Goal: Task Accomplishment & Management: Manage account settings

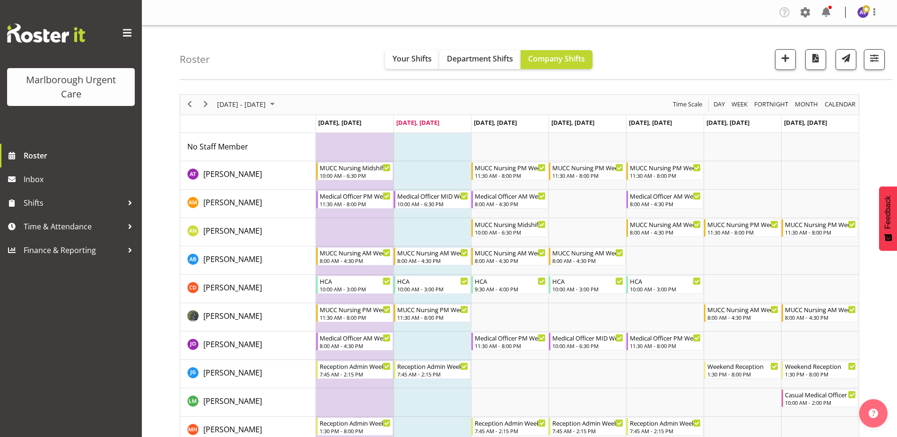
scroll to position [47, 0]
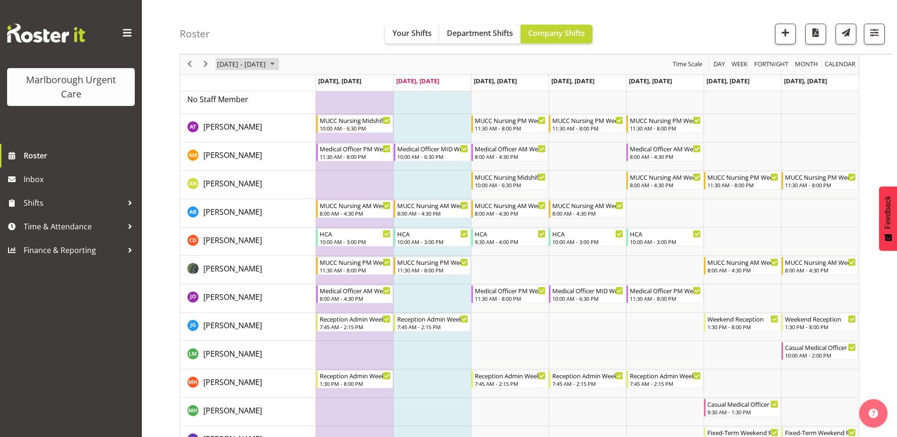
click at [263, 62] on span "[DATE] - [DATE]" at bounding box center [241, 65] width 51 height 12
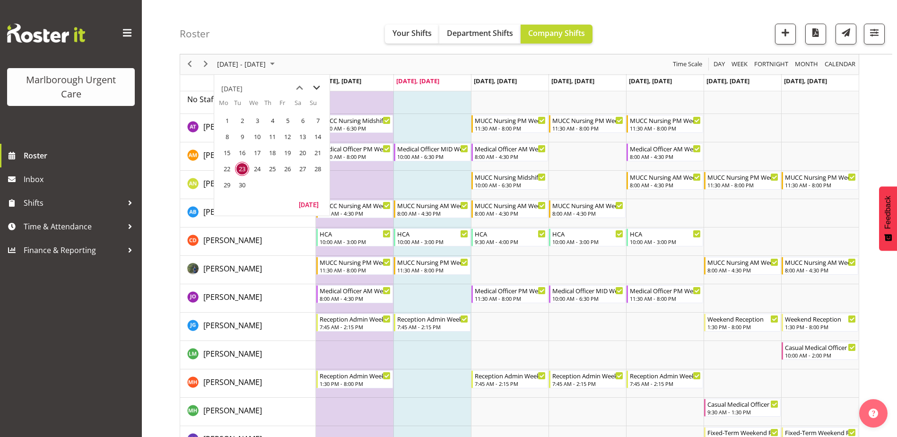
click at [316, 86] on span "next month" at bounding box center [316, 87] width 17 height 17
click at [226, 164] on span "20" at bounding box center [227, 169] width 14 height 14
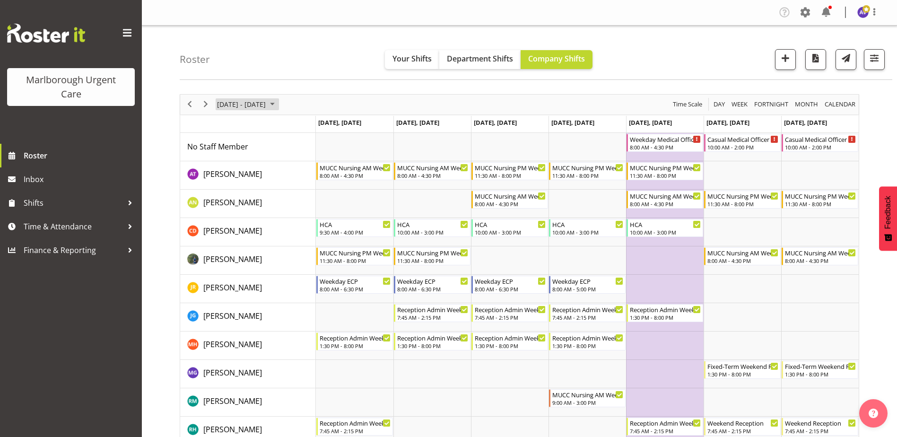
click at [255, 105] on span "[DATE] - [DATE]" at bounding box center [241, 104] width 51 height 12
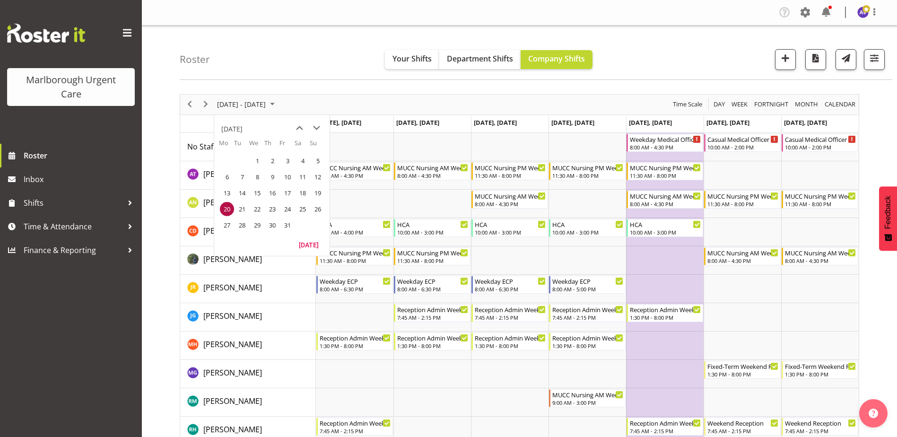
click at [224, 224] on span "27" at bounding box center [227, 225] width 14 height 14
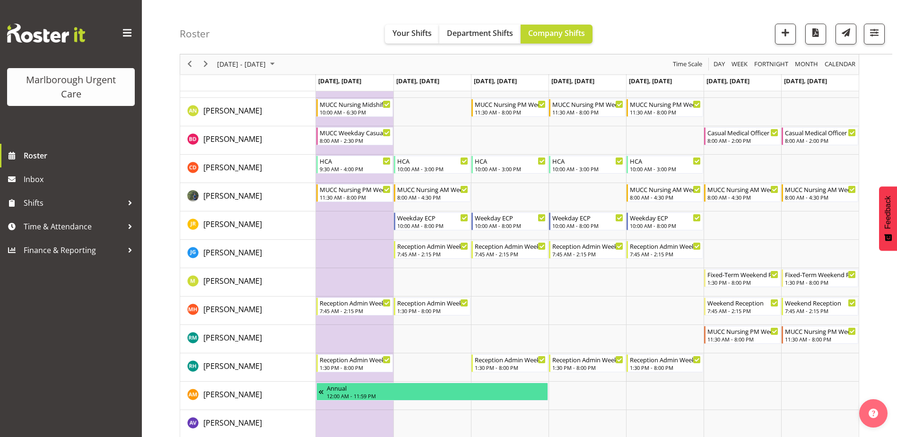
scroll to position [95, 0]
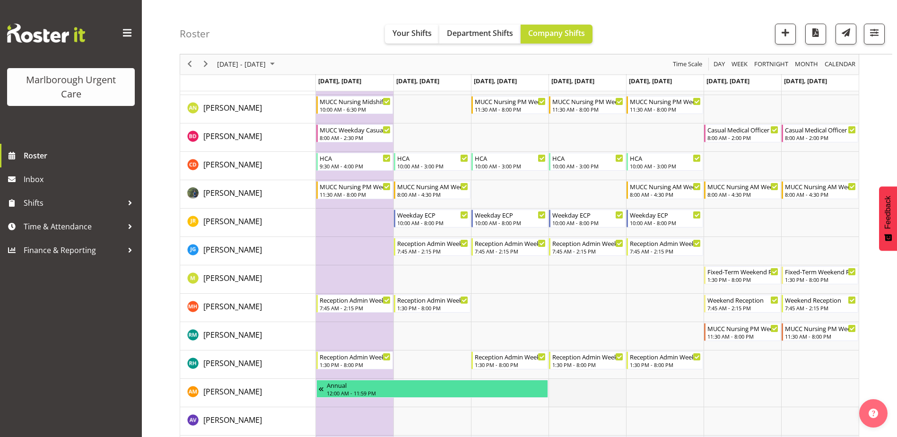
click at [585, 382] on td "Timeline Week of October 27, 2025" at bounding box center [588, 393] width 78 height 28
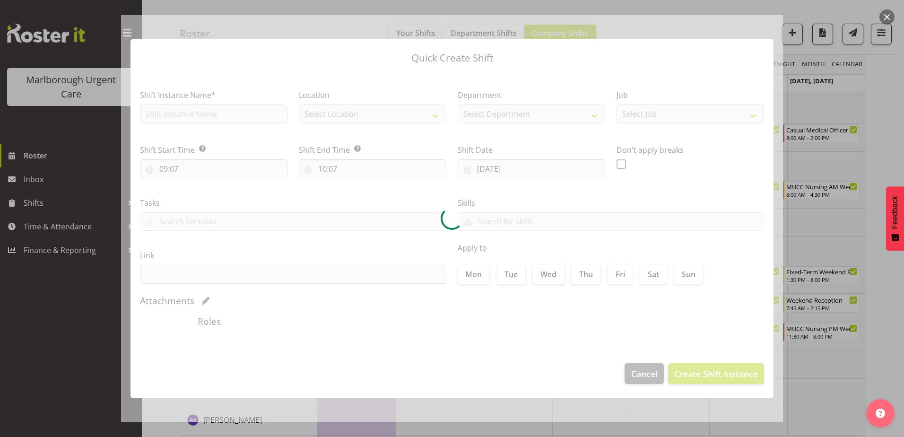
type input "[DATE]"
checkbox input "true"
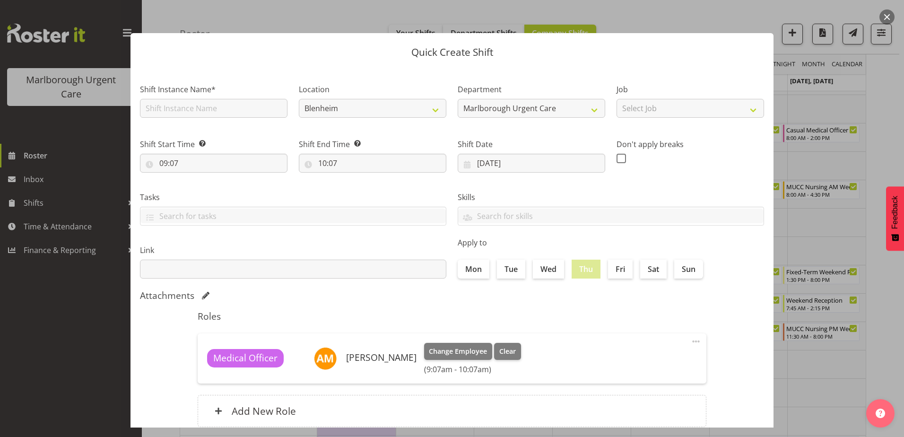
click at [882, 11] on button "button" at bounding box center [887, 16] width 15 height 15
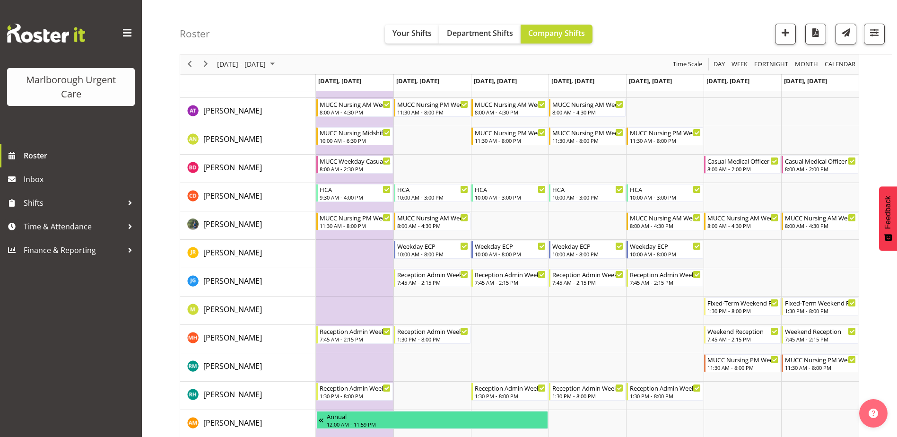
scroll to position [47, 0]
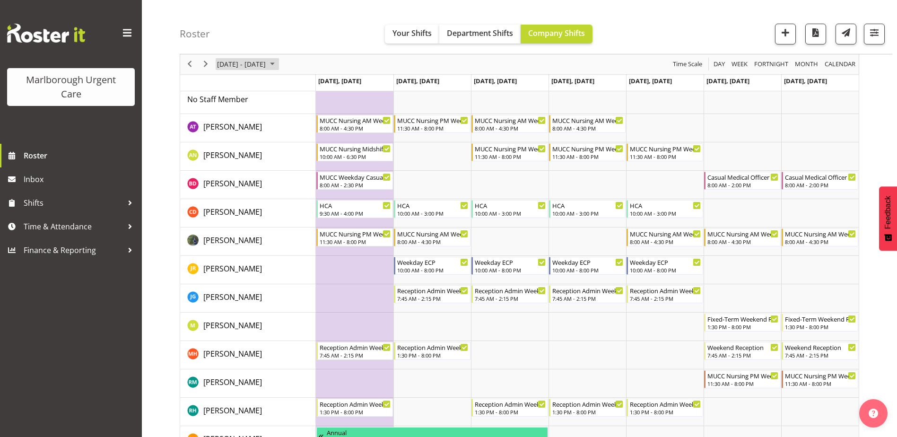
click at [267, 59] on span "[DATE] - [DATE]" at bounding box center [241, 65] width 51 height 12
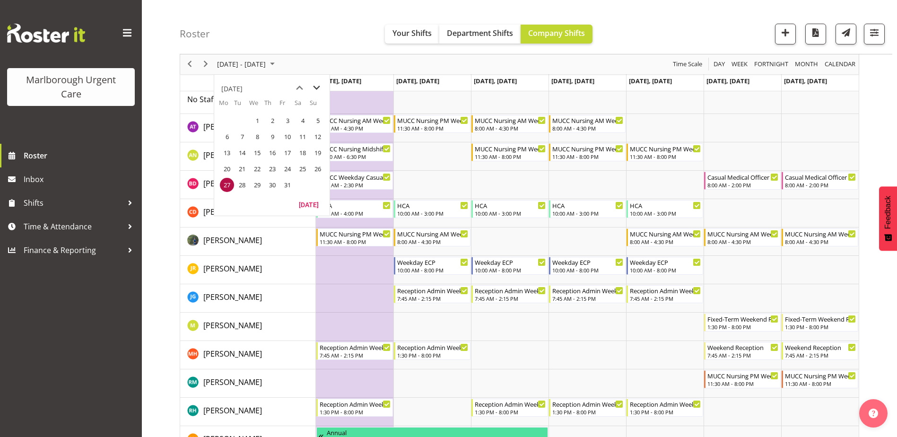
click at [316, 88] on span "next month" at bounding box center [316, 87] width 17 height 17
click at [227, 136] on span "3" at bounding box center [227, 137] width 14 height 14
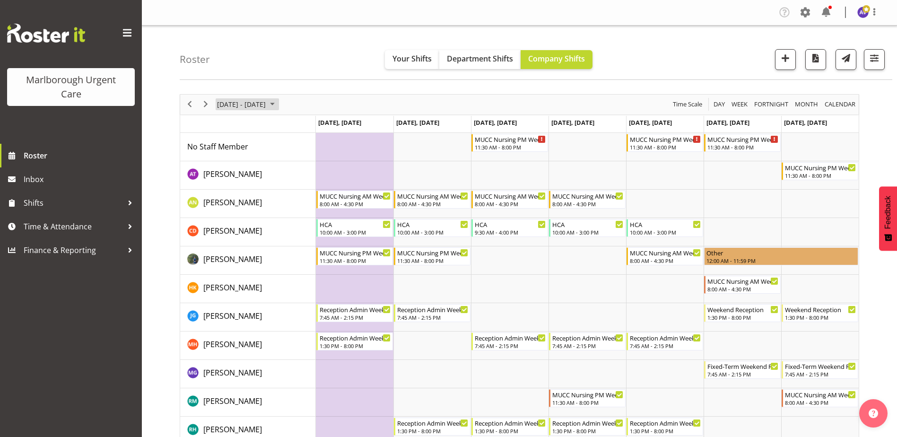
click at [267, 100] on span "[DATE] - [DATE]" at bounding box center [241, 104] width 51 height 12
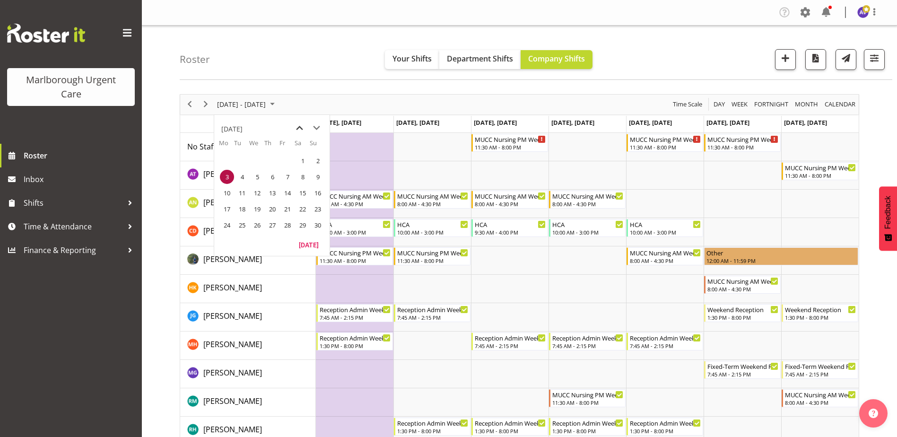
click at [302, 118] on div "[DATE]" at bounding box center [271, 127] width 115 height 24
click at [299, 126] on span "previous month" at bounding box center [299, 128] width 17 height 17
click at [260, 224] on span "29" at bounding box center [257, 225] width 14 height 14
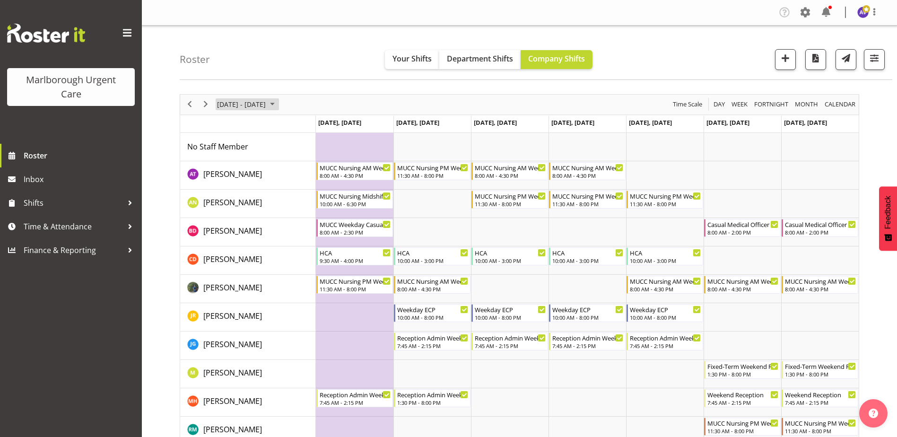
click at [247, 107] on span "[DATE] - [DATE]" at bounding box center [241, 104] width 51 height 12
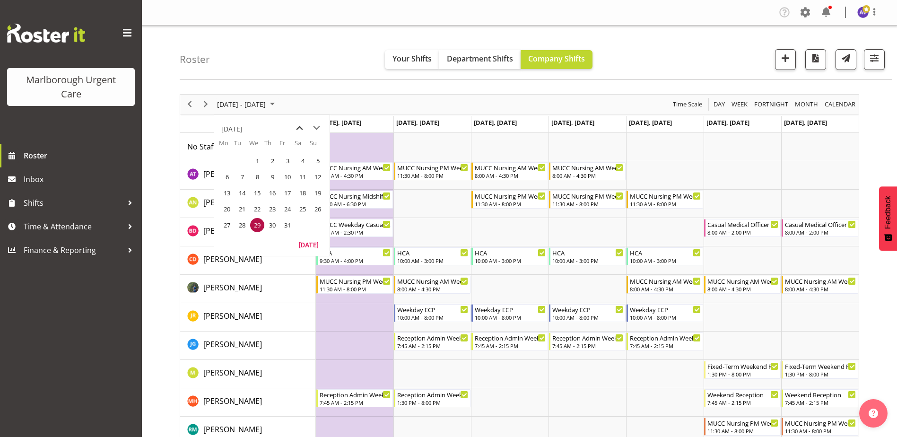
click at [296, 127] on span "previous month" at bounding box center [299, 128] width 17 height 17
click at [230, 227] on span "29" at bounding box center [227, 225] width 14 height 14
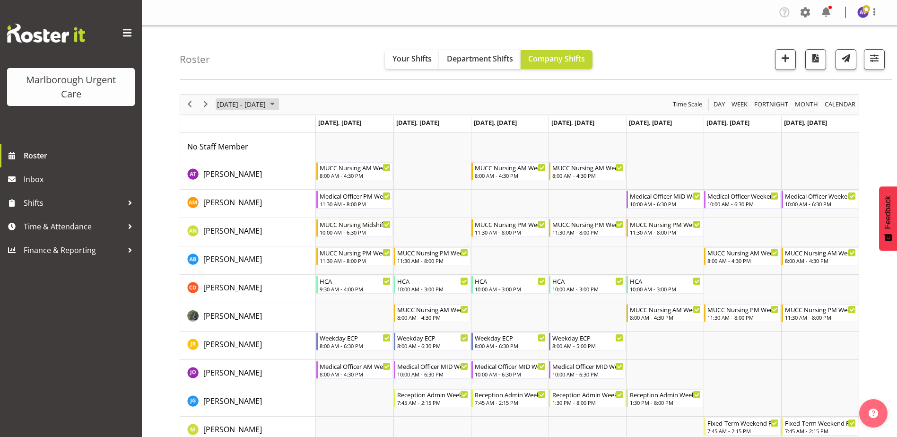
click at [240, 107] on span "[DATE] - [DATE]" at bounding box center [241, 104] width 51 height 12
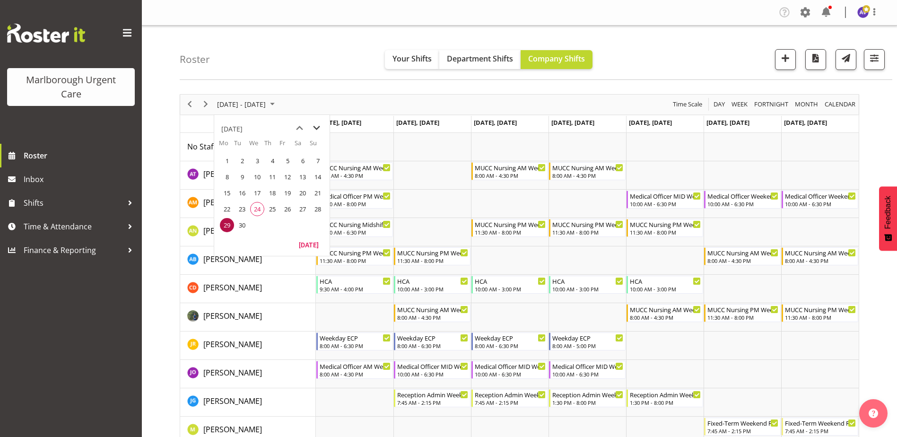
click at [316, 123] on span "next month" at bounding box center [316, 128] width 17 height 17
click at [224, 177] on span "6" at bounding box center [227, 177] width 14 height 14
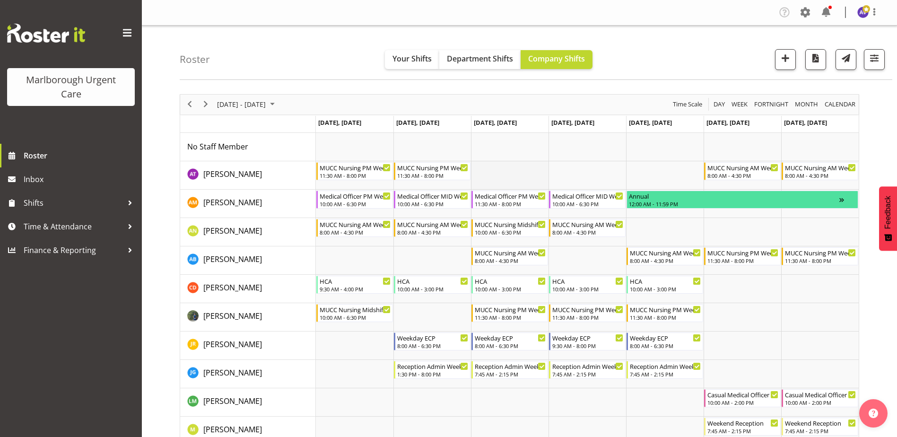
scroll to position [47, 0]
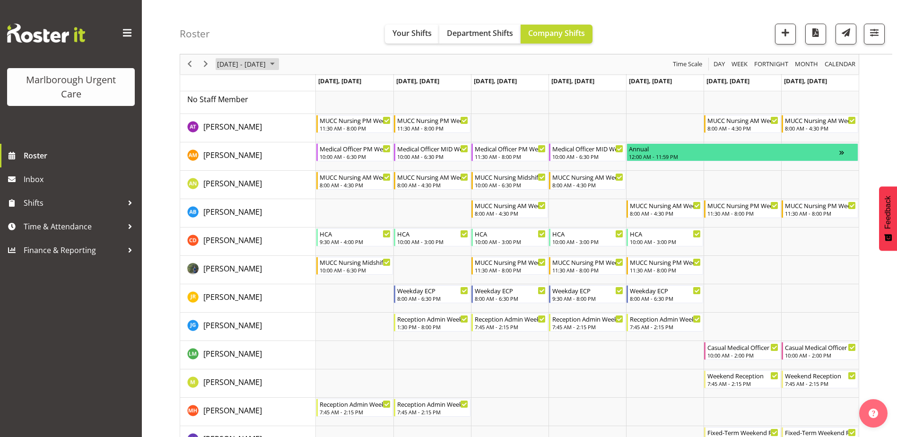
click at [231, 66] on span "[DATE] - [DATE]" at bounding box center [241, 65] width 51 height 12
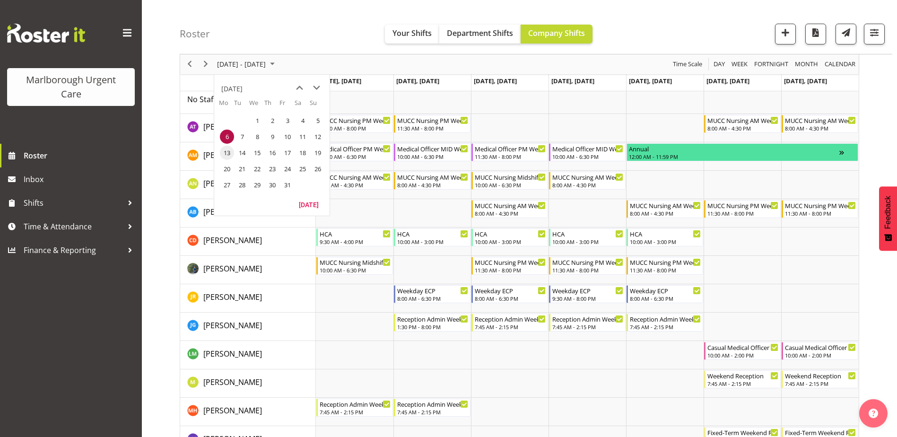
click at [230, 153] on span "13" at bounding box center [227, 153] width 14 height 14
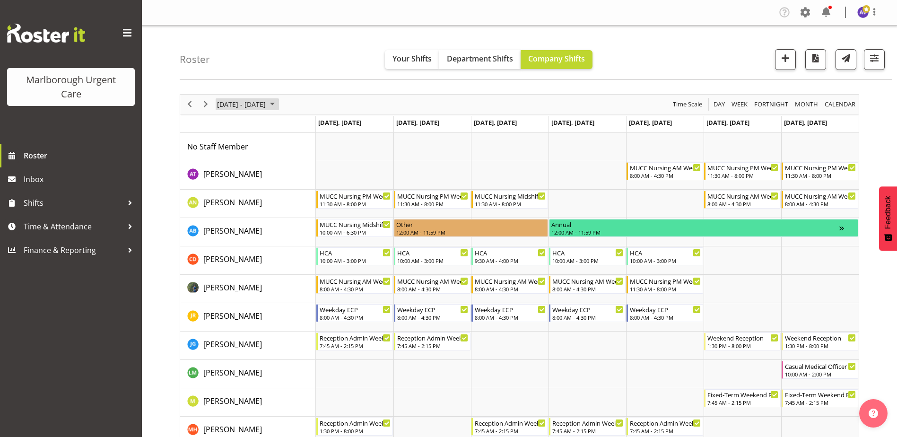
click at [267, 106] on span "[DATE] - [DATE]" at bounding box center [241, 104] width 51 height 12
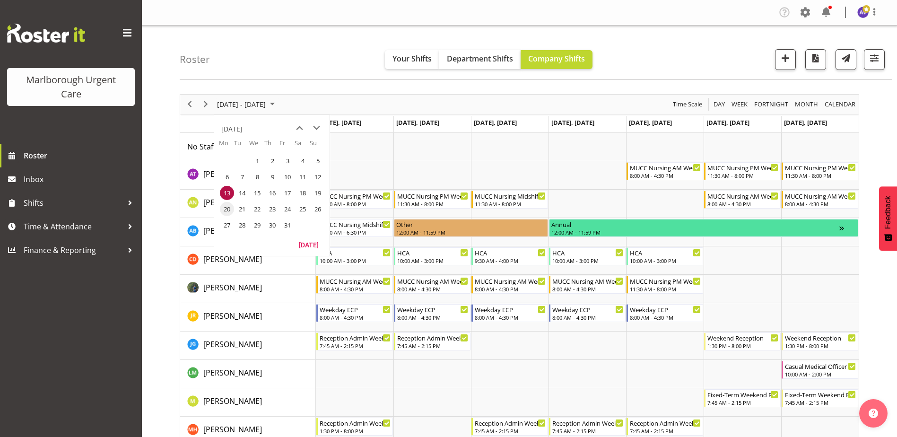
click at [230, 210] on span "20" at bounding box center [227, 209] width 14 height 14
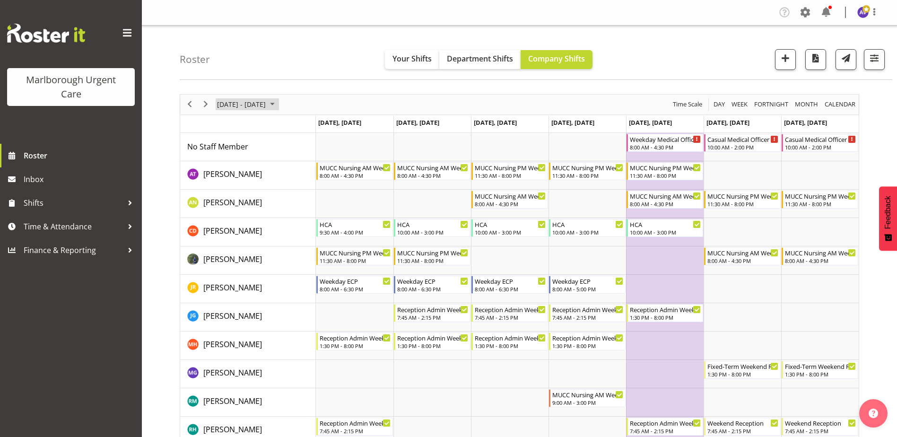
click at [262, 104] on span "[DATE] - [DATE]" at bounding box center [241, 104] width 51 height 12
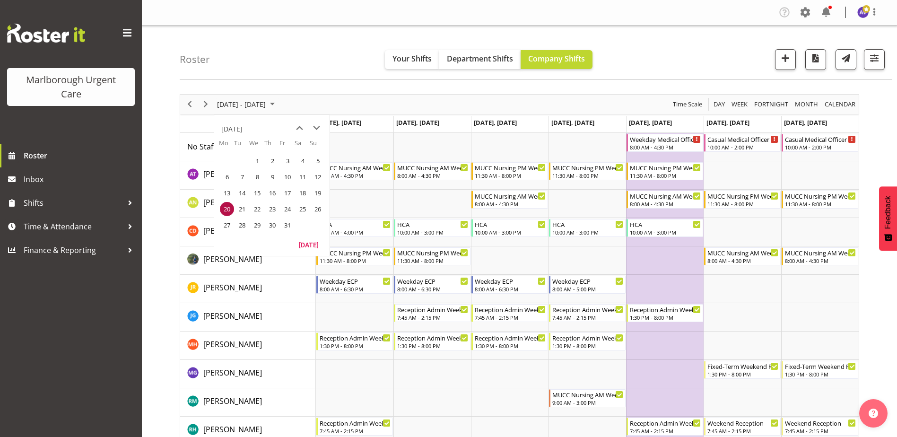
drag, startPoint x: 227, startPoint y: 227, endPoint x: 273, endPoint y: 227, distance: 45.4
click at [228, 227] on span "27" at bounding box center [227, 225] width 14 height 14
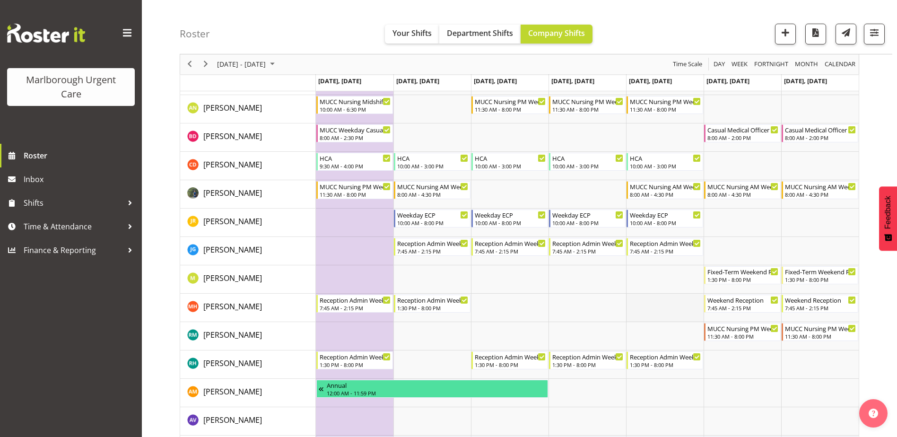
scroll to position [47, 0]
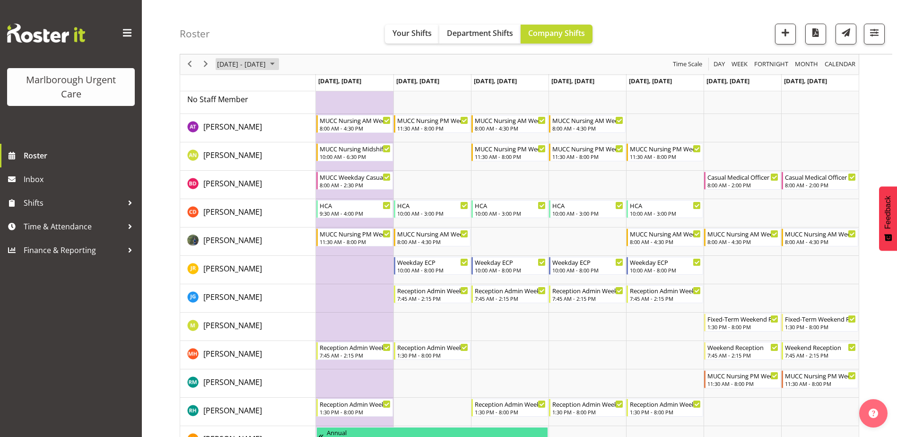
click at [265, 67] on span "[DATE] - [DATE]" at bounding box center [241, 65] width 51 height 12
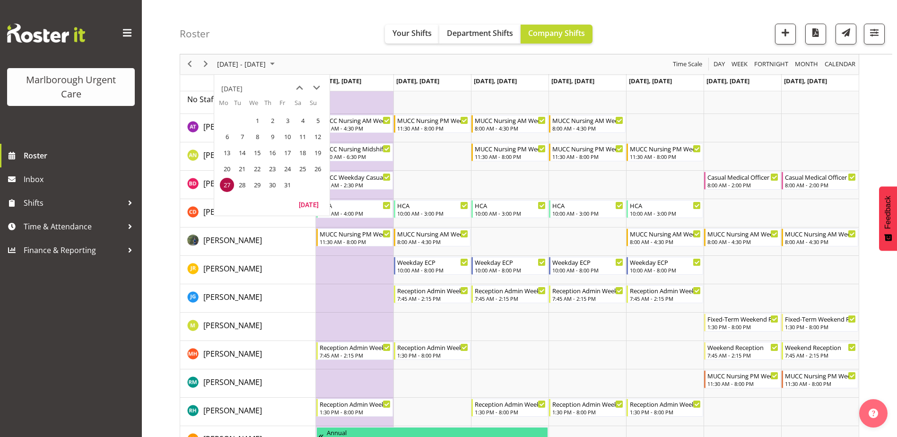
click at [260, 134] on span "8" at bounding box center [257, 137] width 14 height 14
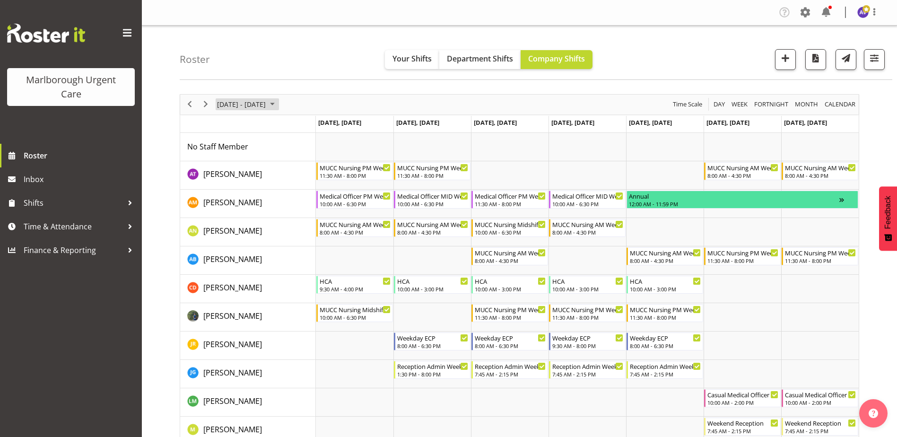
click at [244, 104] on span "[DATE] - [DATE]" at bounding box center [241, 104] width 51 height 12
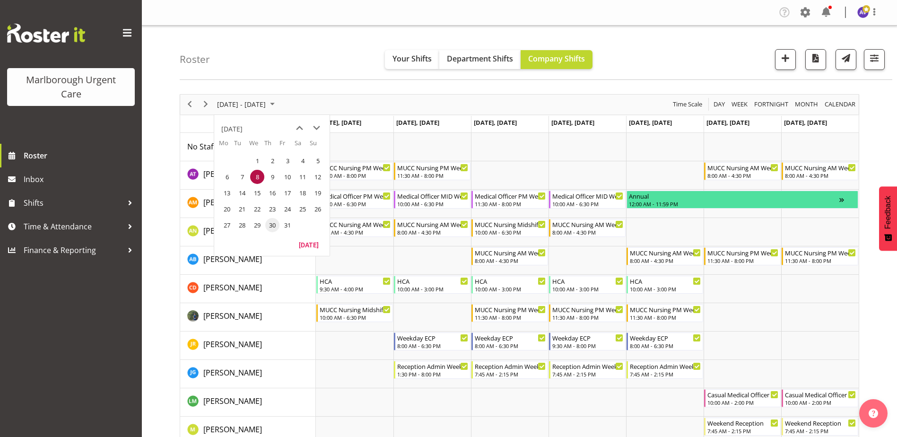
click at [268, 227] on span "30" at bounding box center [272, 225] width 14 height 14
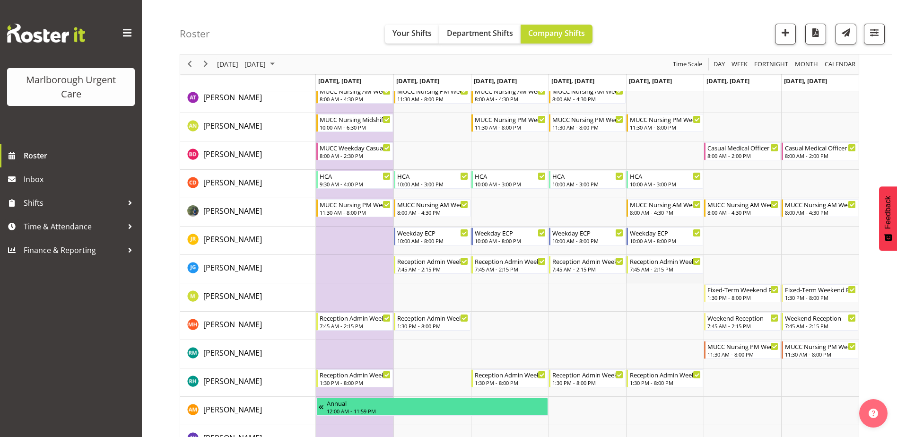
scroll to position [95, 0]
